Goal: Navigation & Orientation: Find specific page/section

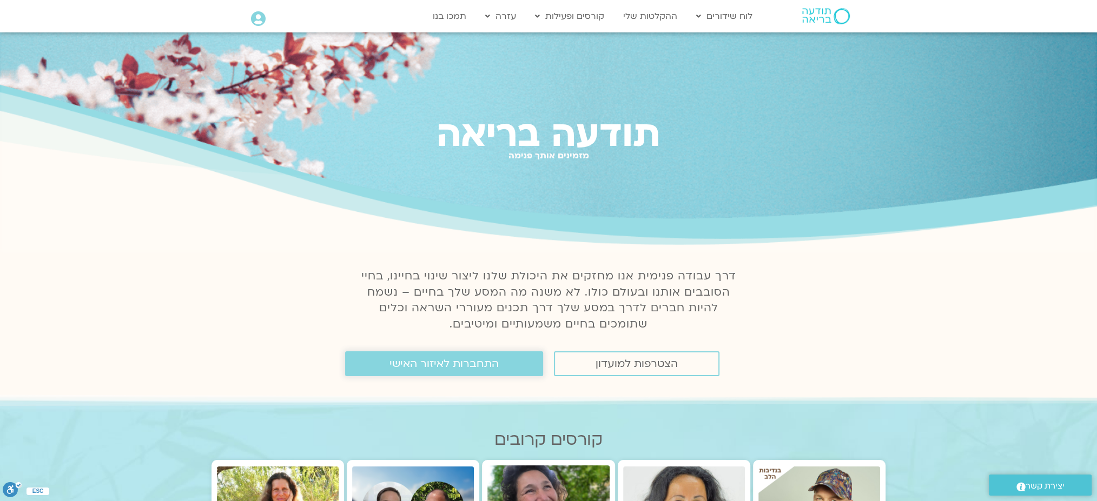
click at [451, 364] on span "התחברות לאיזור האישי" at bounding box center [443, 364] width 109 height 12
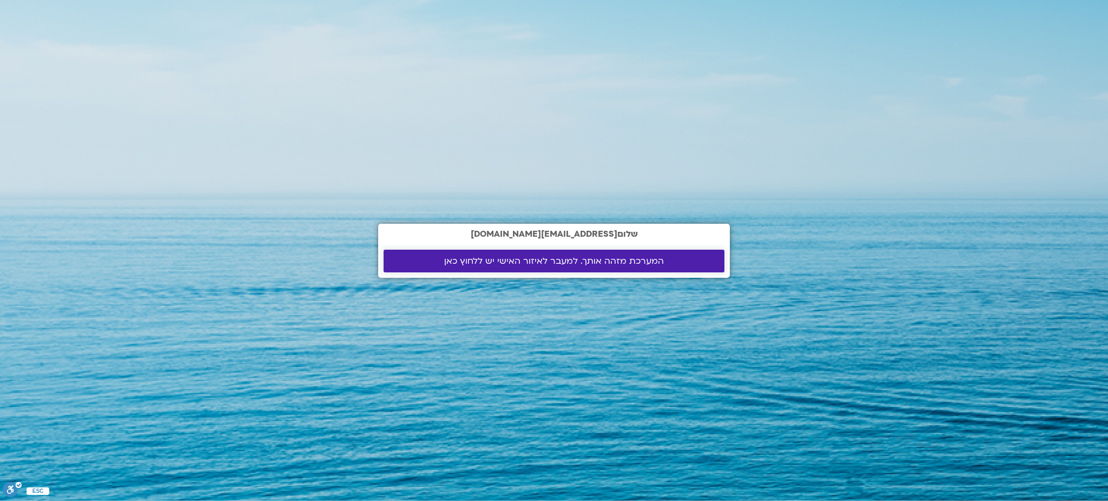
click at [515, 254] on link "המערכת מזהה אותך. למעבר לאיזור האישי יש ללחוץ כאן" at bounding box center [553, 261] width 341 height 23
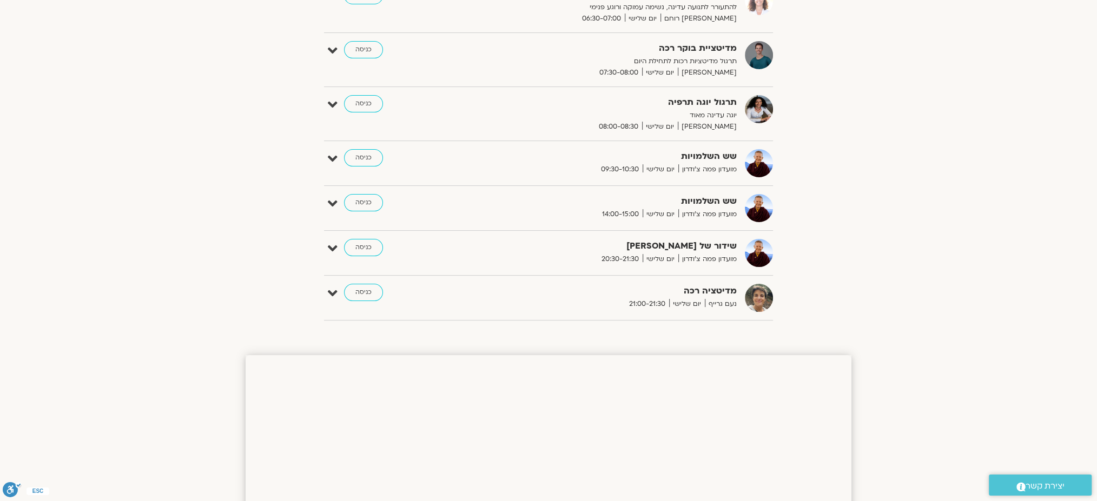
scroll to position [216, 0]
